Goal: Task Accomplishment & Management: Manage account settings

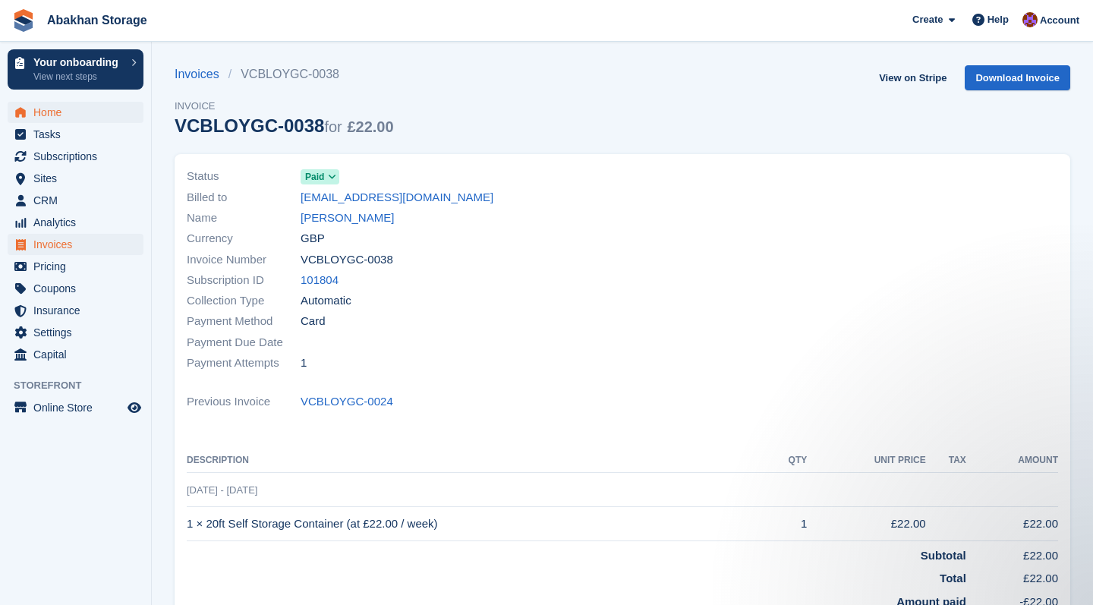
click at [50, 116] on span "Home" at bounding box center [78, 112] width 91 height 21
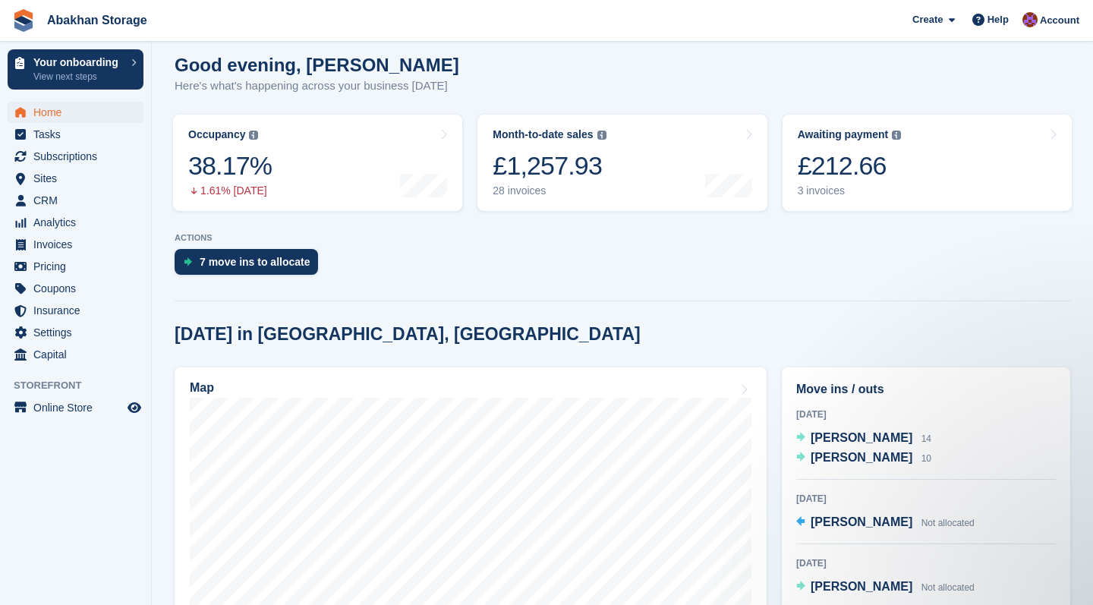
scroll to position [179, 0]
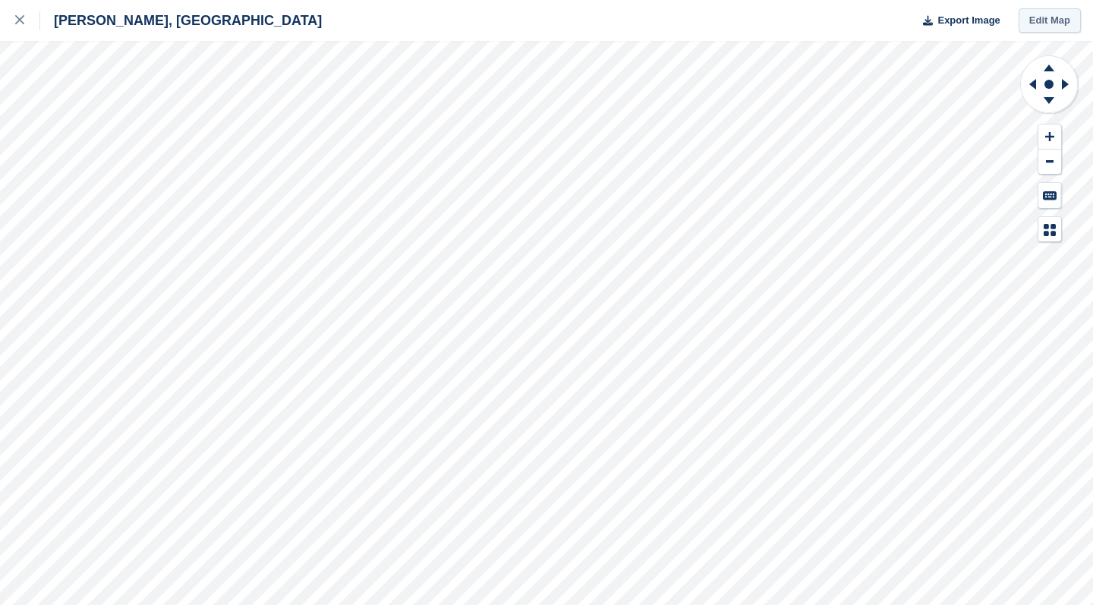
click at [1066, 19] on link "Edit Map" at bounding box center [1049, 20] width 62 height 25
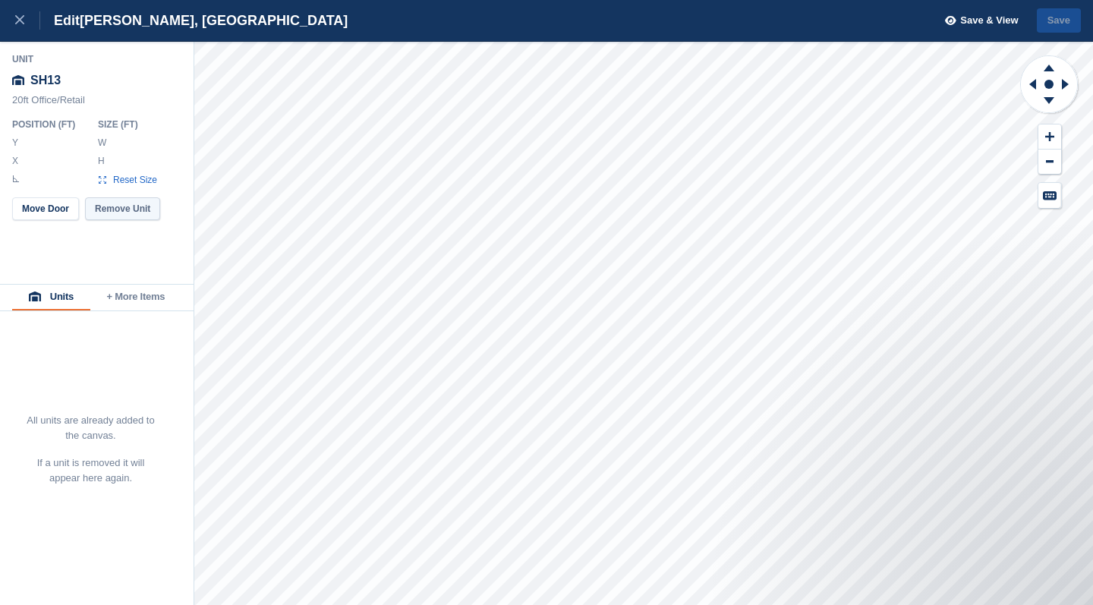
click at [149, 209] on button "Remove Unit" at bounding box center [122, 208] width 75 height 23
click at [134, 211] on button "Remove Unit" at bounding box center [122, 208] width 75 height 23
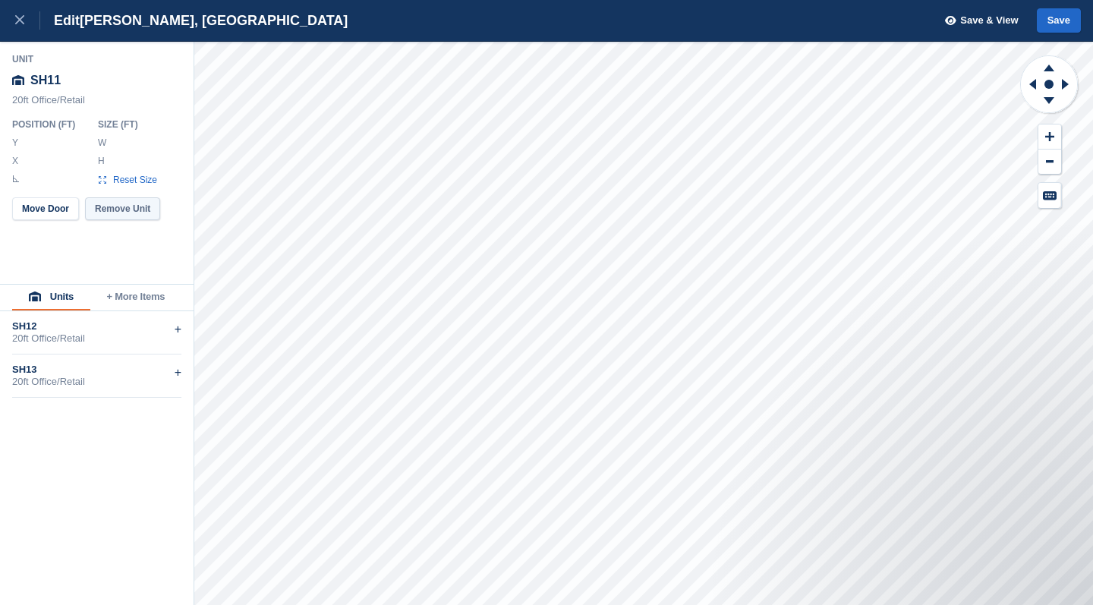
click at [139, 211] on button "Remove Unit" at bounding box center [122, 208] width 75 height 23
click at [125, 208] on button "Remove Unit" at bounding box center [122, 208] width 75 height 23
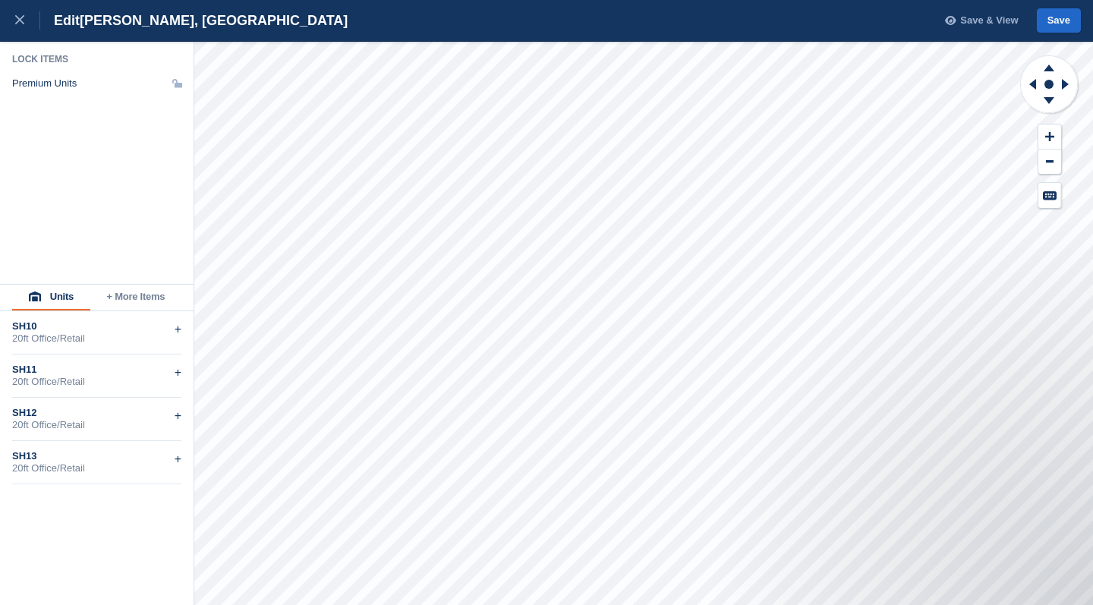
click at [996, 20] on span "Save & View" at bounding box center [989, 20] width 58 height 15
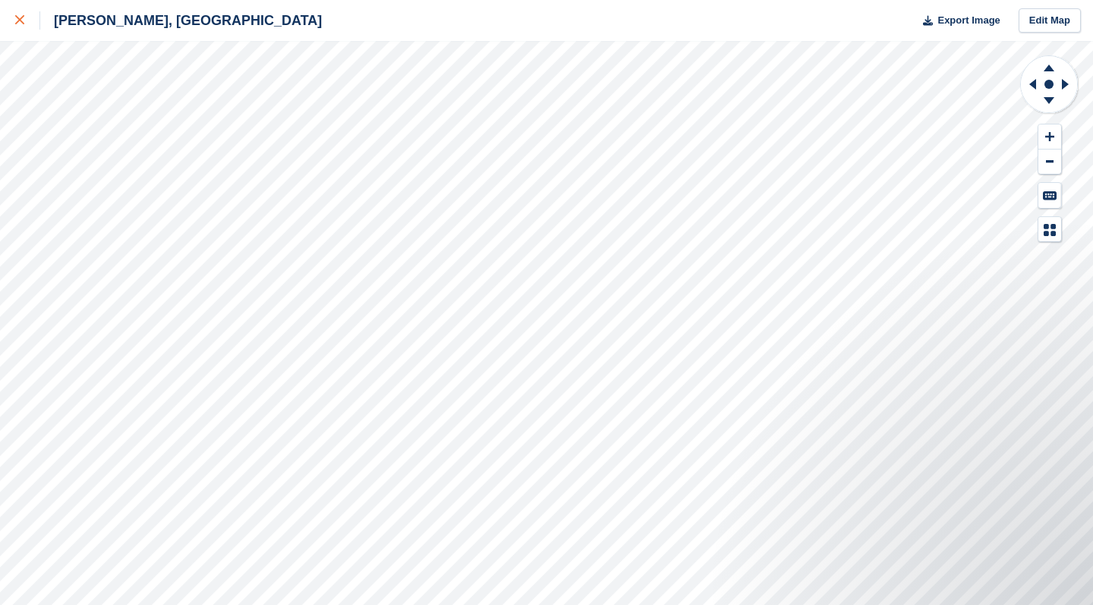
click at [27, 24] on div at bounding box center [27, 20] width 25 height 18
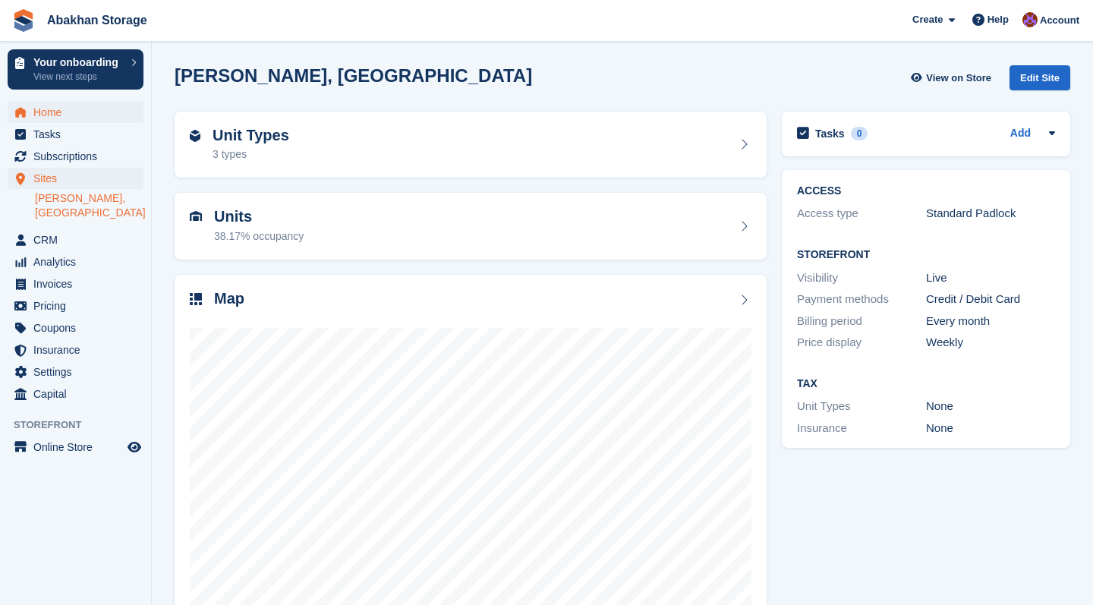
click at [56, 115] on span "Home" at bounding box center [78, 112] width 91 height 21
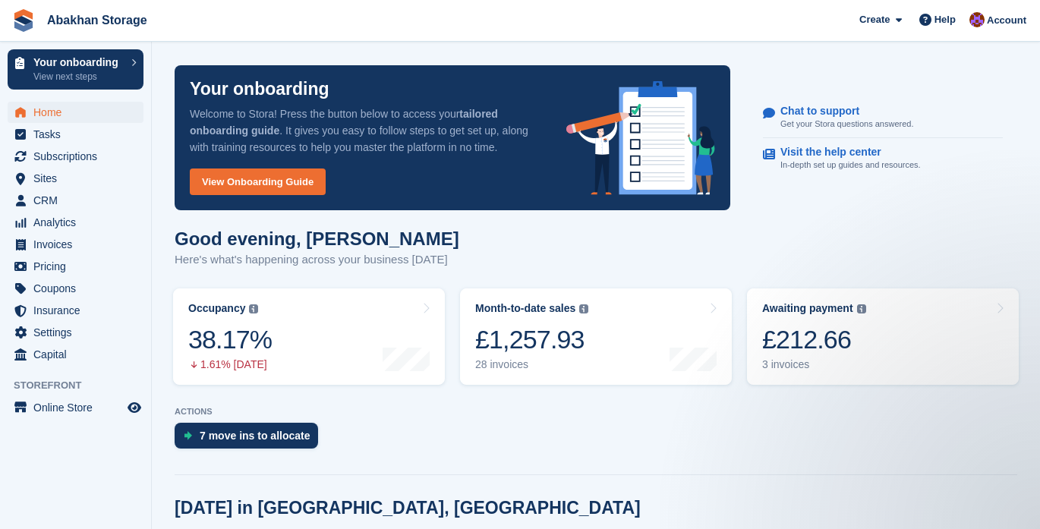
click at [96, 109] on span "Home" at bounding box center [78, 112] width 91 height 21
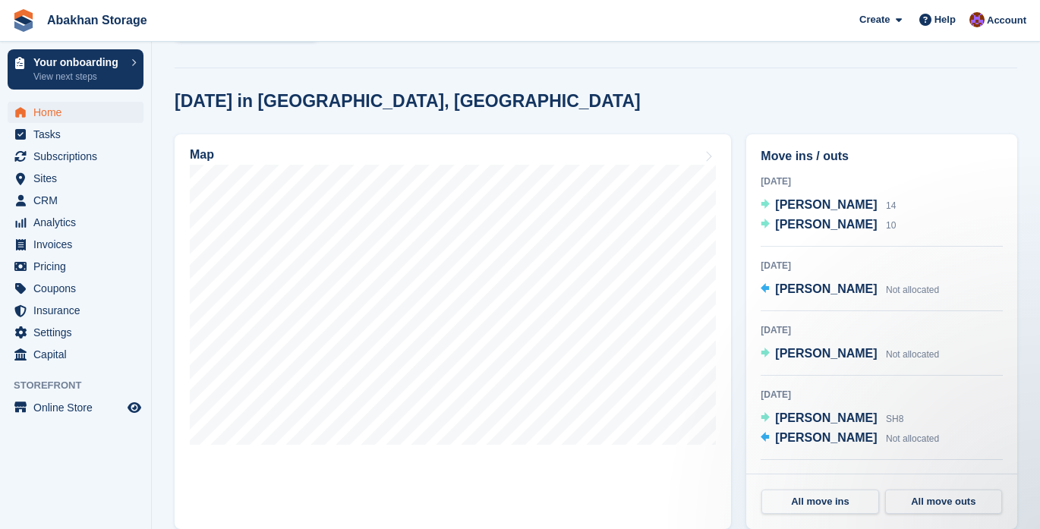
scroll to position [405, 0]
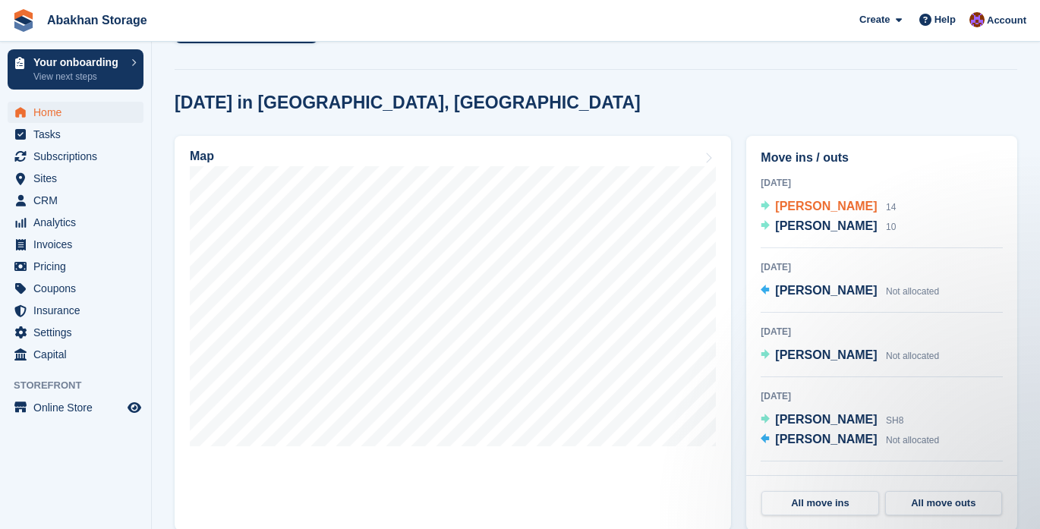
click at [857, 207] on div "[PERSON_NAME] 14" at bounding box center [835, 207] width 121 height 20
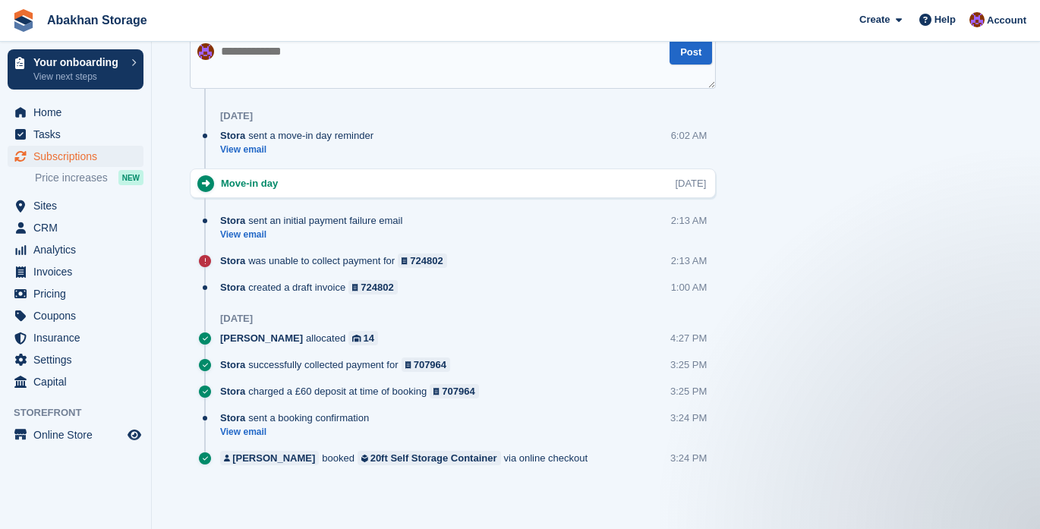
scroll to position [844, 0]
click at [88, 119] on span "Home" at bounding box center [78, 112] width 91 height 21
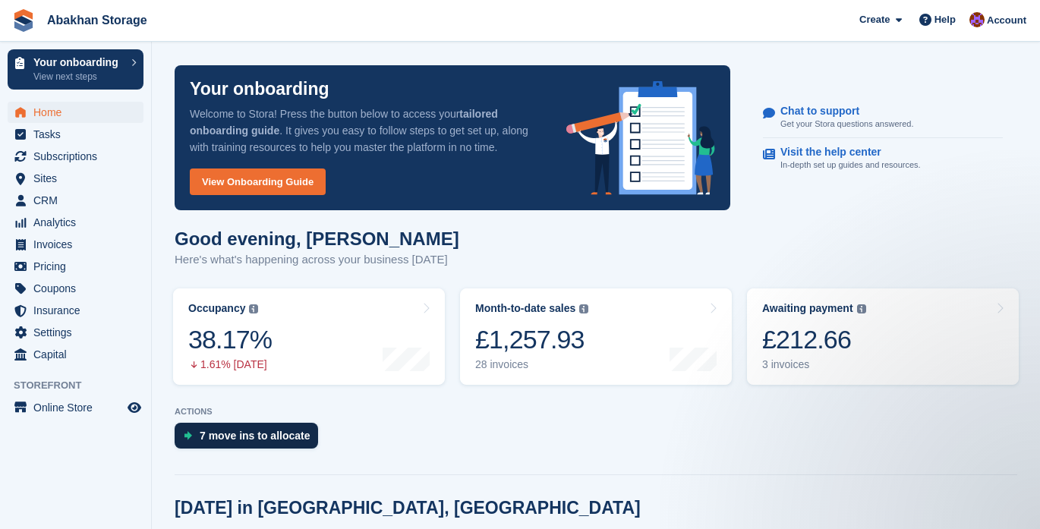
click at [237, 429] on div "7 move ins to allocate" at bounding box center [255, 435] width 111 height 12
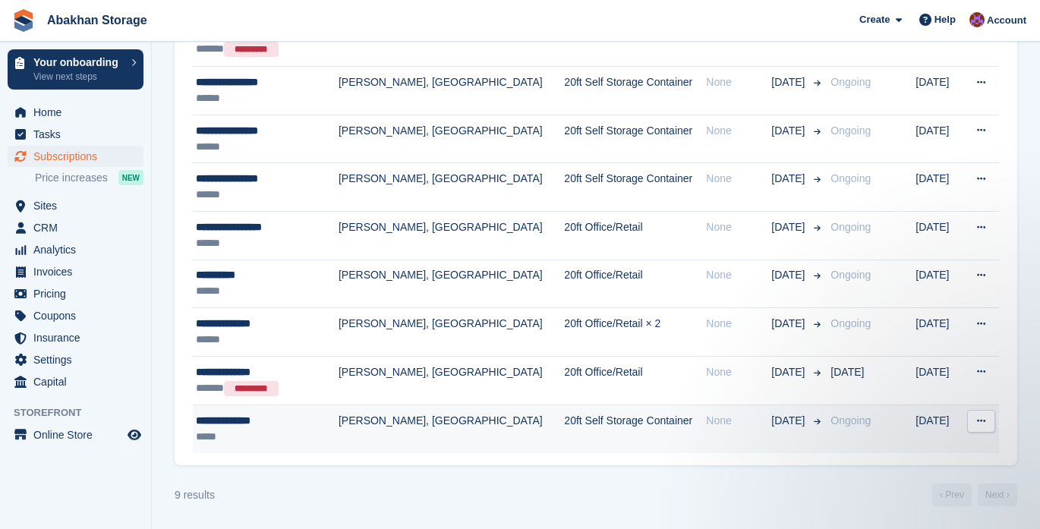
scroll to position [237, 0]
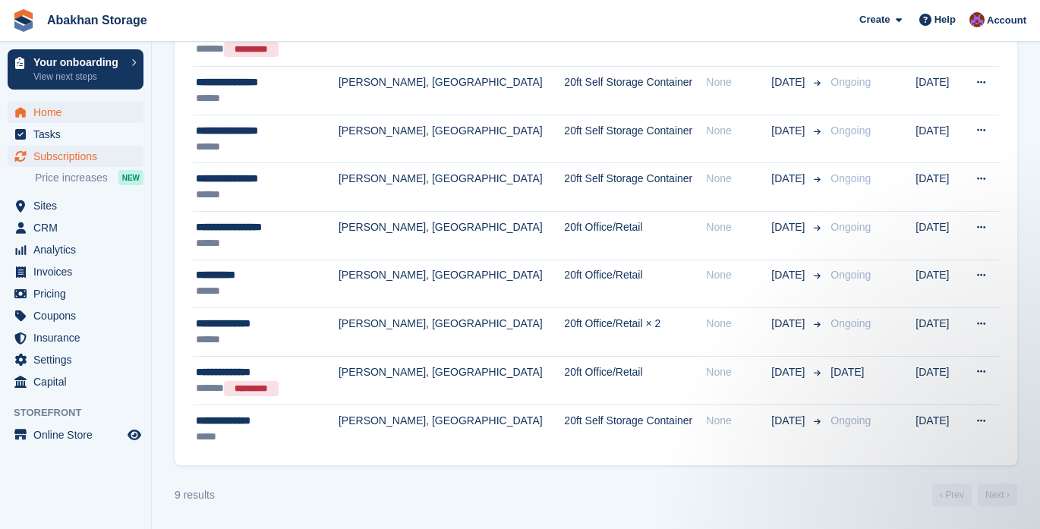
click at [102, 112] on span "Home" at bounding box center [78, 112] width 91 height 21
